Goal: Task Accomplishment & Management: Use online tool/utility

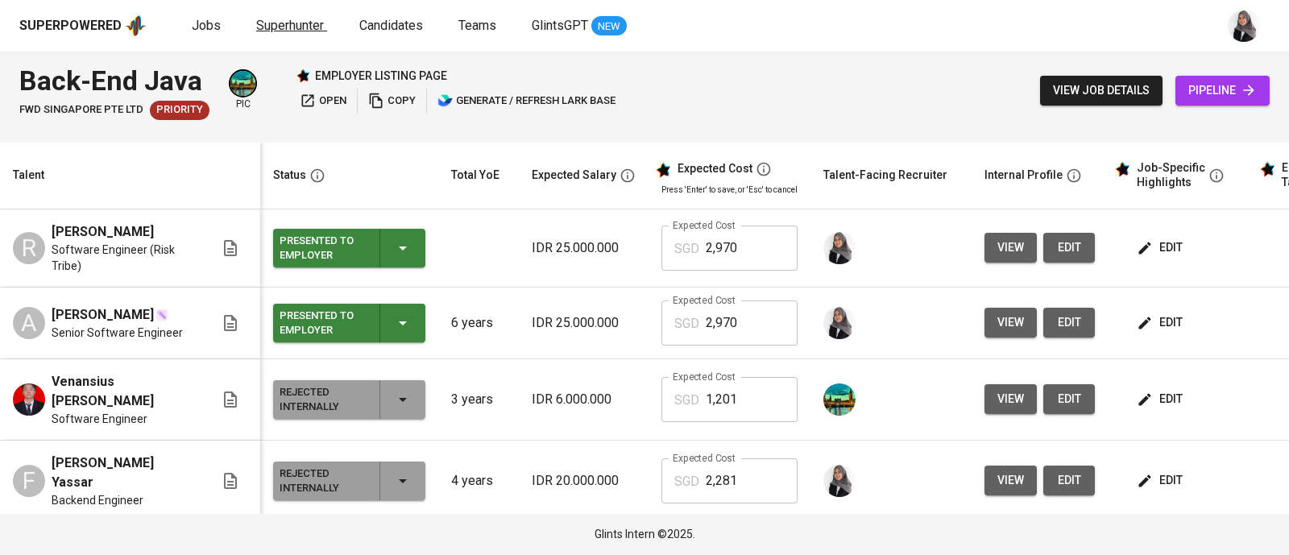
click at [295, 23] on span "Superhunter" at bounding box center [290, 25] width 68 height 15
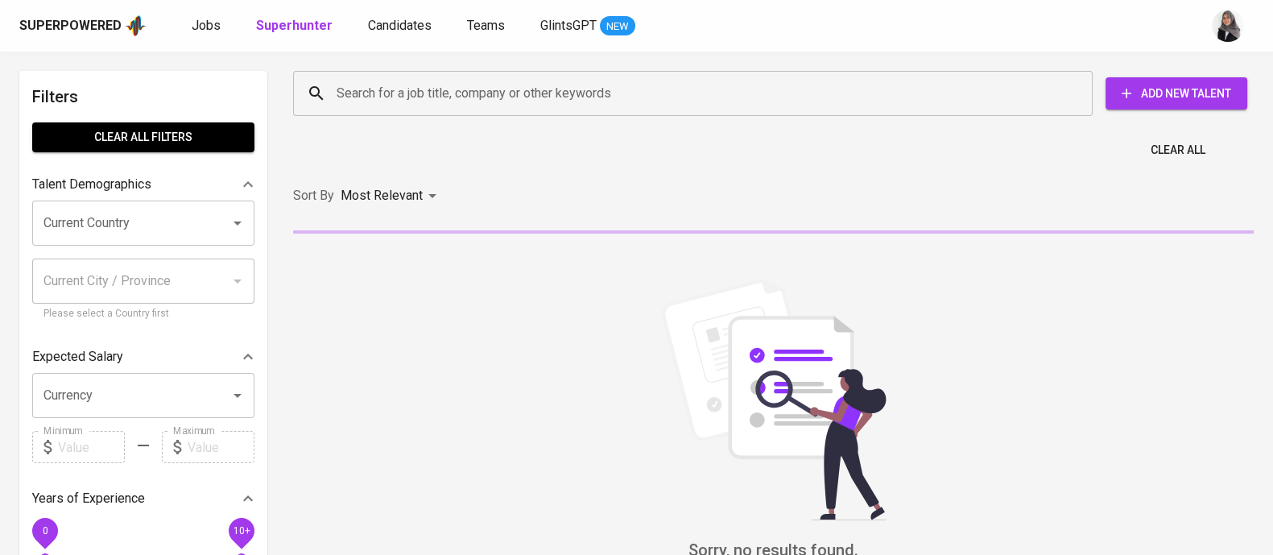
click at [879, 51] on div "Superpowered Jobs Superhunter Candidates Teams GlintsGPT NEW" at bounding box center [636, 26] width 1273 height 52
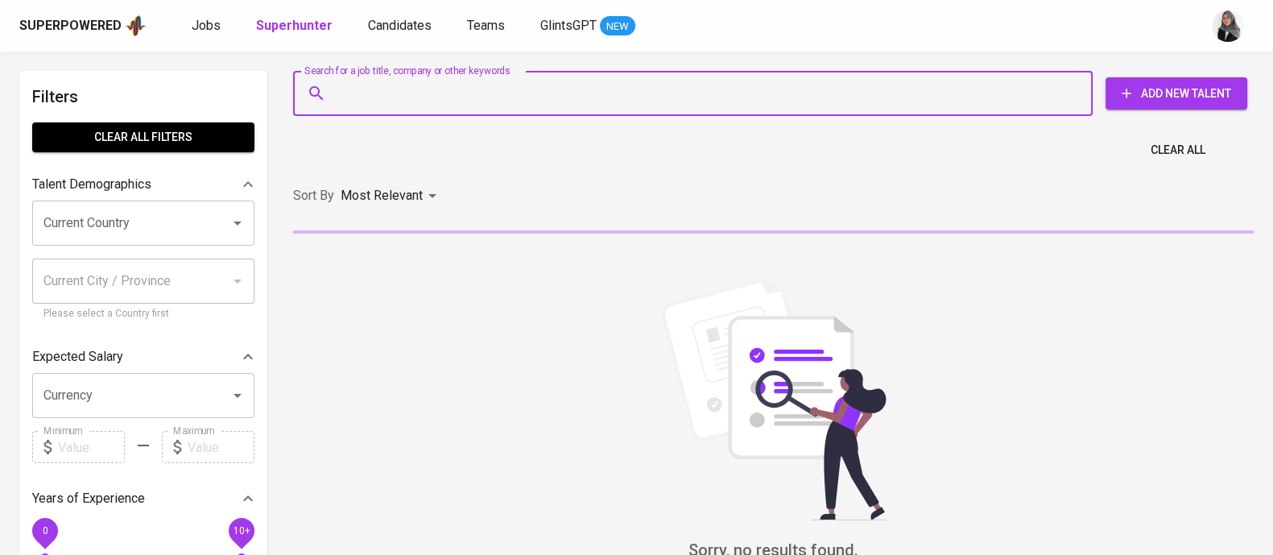
click at [547, 89] on input "Search for a job title, company or other keywords" at bounding box center [697, 93] width 729 height 31
paste input "[EMAIL_ADDRESS][DOMAIN_NAME]"
type input "[EMAIL_ADDRESS][DOMAIN_NAME]"
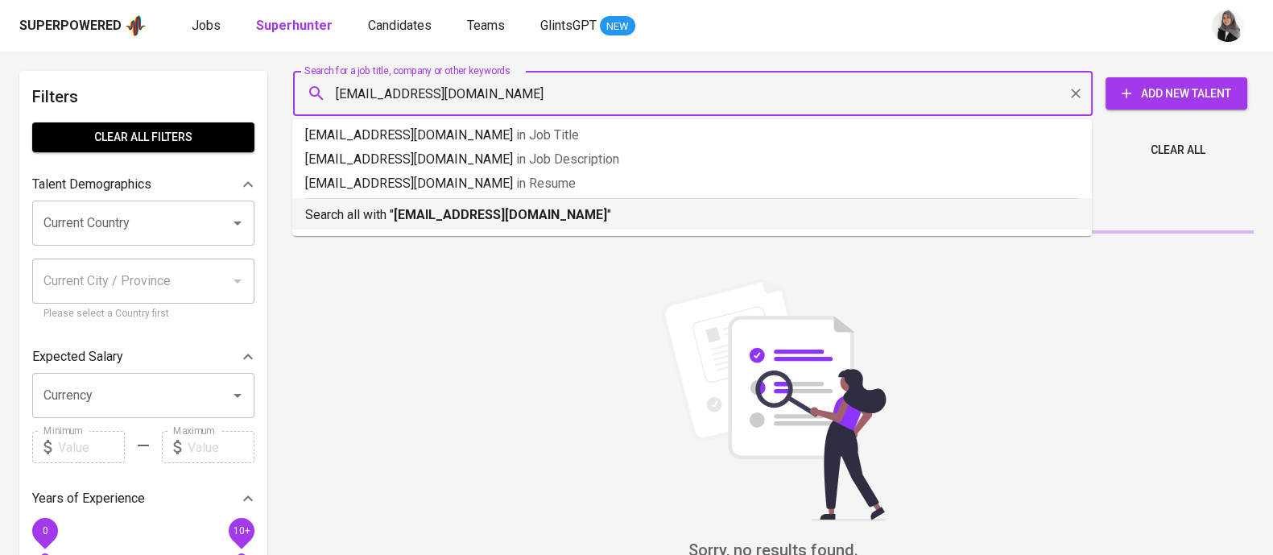
click at [551, 219] on p "Search all with " [EMAIL_ADDRESS][DOMAIN_NAME] "" at bounding box center [692, 214] width 774 height 19
click at [551, 219] on div "Sort By Most Relevant MOST_RELEVANT" at bounding box center [773, 196] width 980 height 49
